Goal: Information Seeking & Learning: Learn about a topic

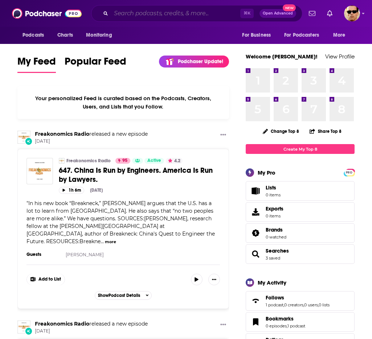
click at [204, 10] on input "Search podcasts, credits, & more..." at bounding box center [175, 14] width 129 height 12
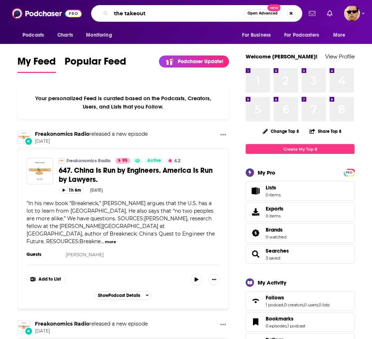
type input "the takeout"
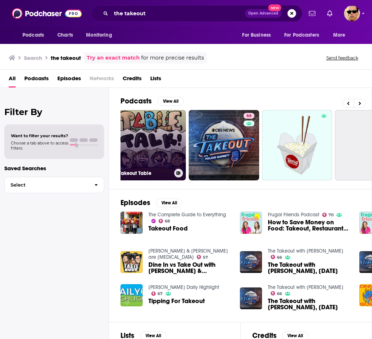
scroll to position [0, 286]
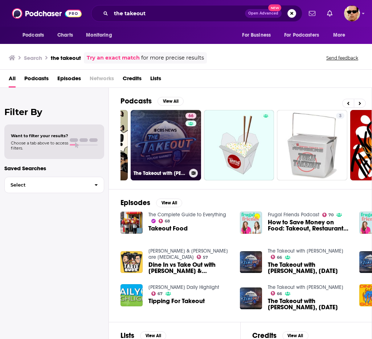
click at [166, 139] on link "66 The Takeout with [PERSON_NAME]" at bounding box center [166, 145] width 70 height 70
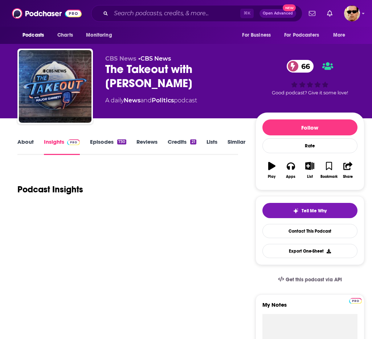
click at [99, 143] on link "Episodes 730" at bounding box center [108, 146] width 36 height 17
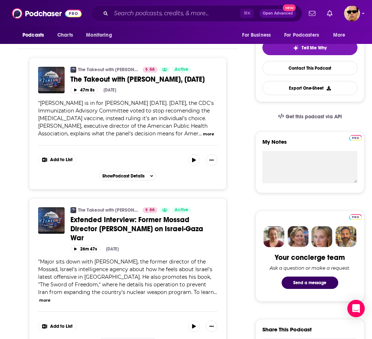
scroll to position [165, 0]
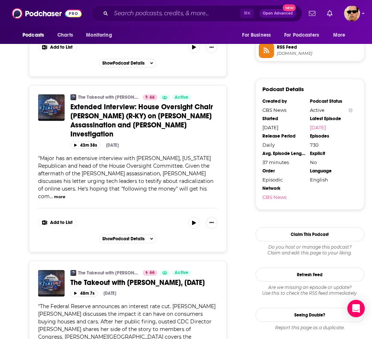
scroll to position [606, 0]
